Goal: Navigation & Orientation: Find specific page/section

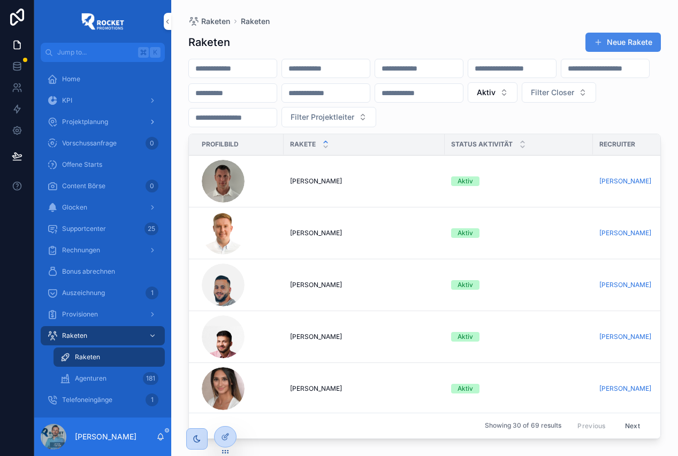
click at [100, 123] on span "Projektplanung" at bounding box center [85, 122] width 46 height 9
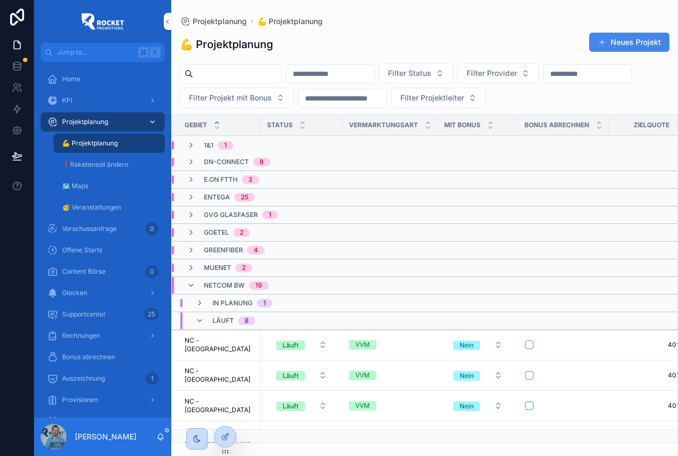
click at [97, 143] on span "💪 Projektplanung" at bounding box center [90, 143] width 56 height 9
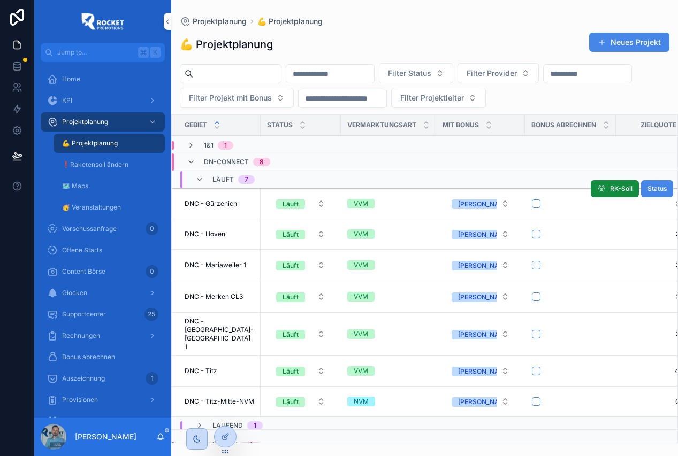
click at [227, 203] on span "DNC - Gürzenich" at bounding box center [211, 204] width 52 height 9
